Goal: Check status: Check status

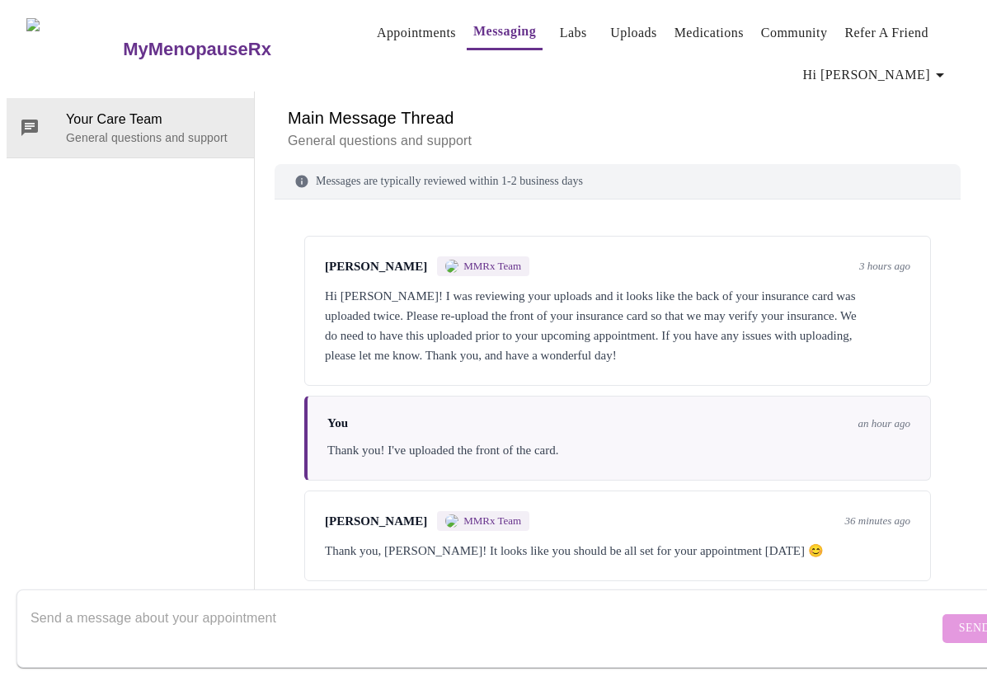
click at [377, 29] on link "Appointments" at bounding box center [416, 32] width 79 height 23
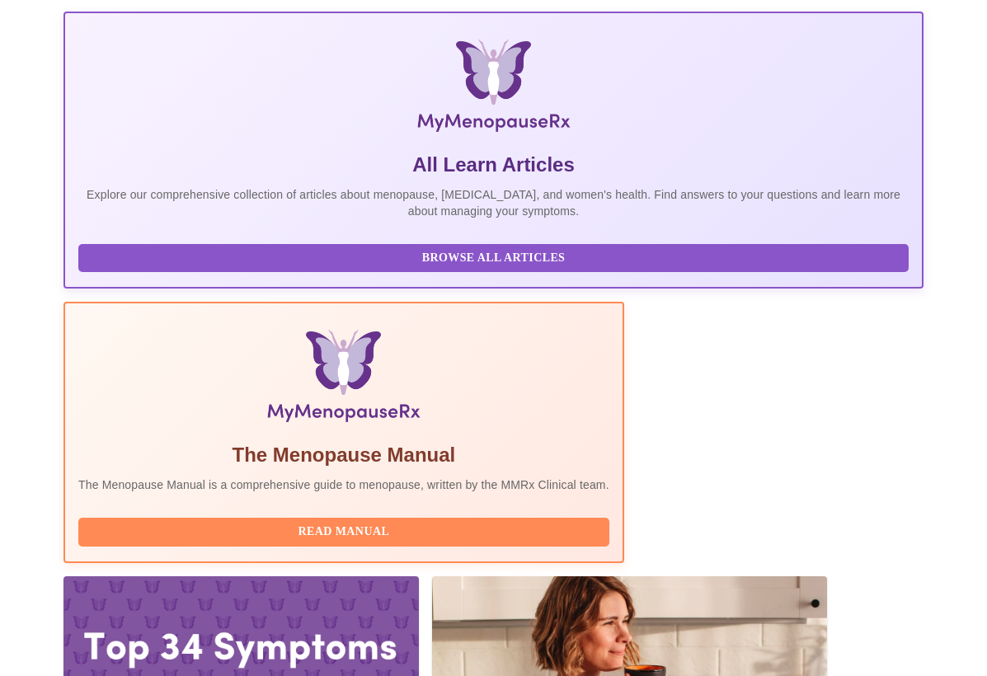
scroll to position [248, 0]
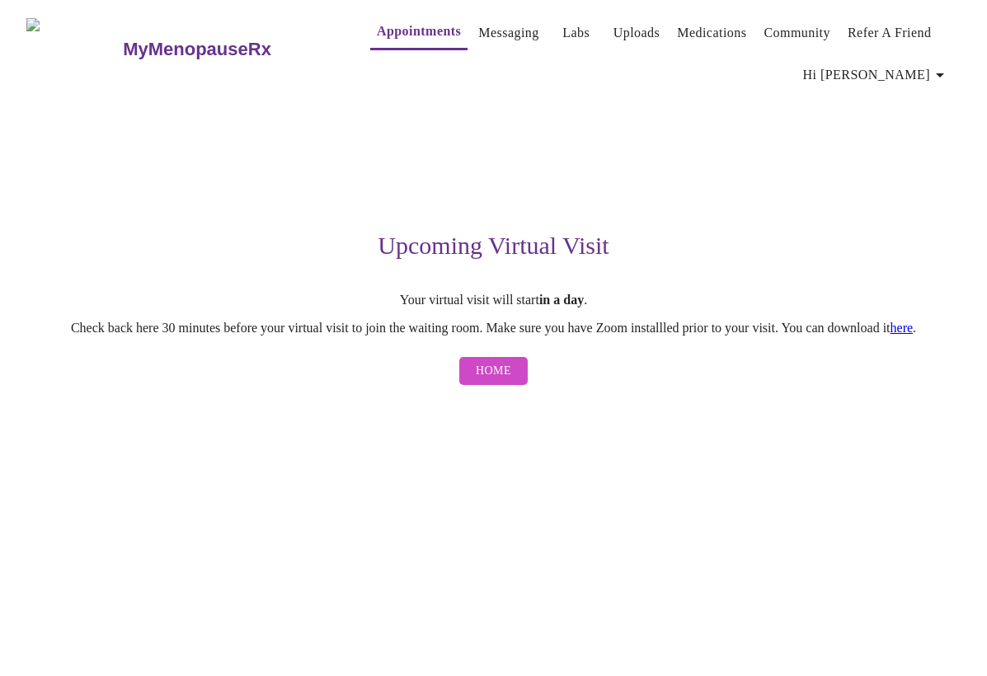
click at [471, 385] on button "Home" at bounding box center [493, 371] width 68 height 29
